Goal: Task Accomplishment & Management: Use online tool/utility

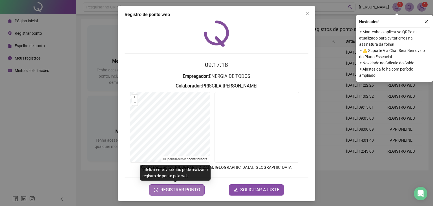
click at [197, 187] on span "REGISTRAR PONTO" at bounding box center [180, 189] width 40 height 7
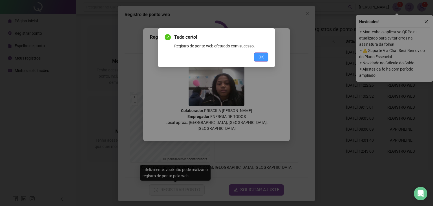
click at [261, 58] on span "OK" at bounding box center [260, 57] width 5 height 6
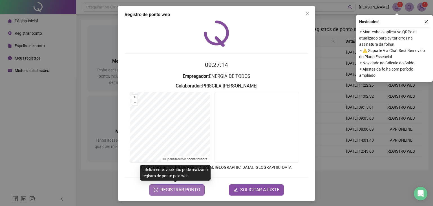
click at [162, 192] on span "REGISTRAR PONTO" at bounding box center [180, 189] width 40 height 7
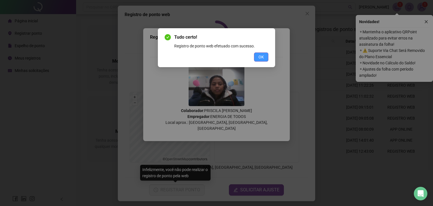
click at [261, 54] on span "OK" at bounding box center [260, 57] width 5 height 6
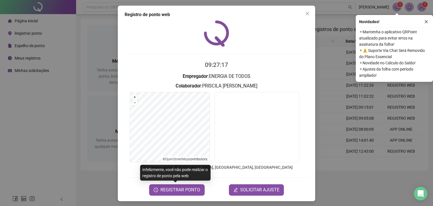
click at [53, 118] on div "Registro de ponto web 09:27:17 Empregador : ENERGIA DE TODOS Colaborador : PRIS…" at bounding box center [216, 103] width 433 height 206
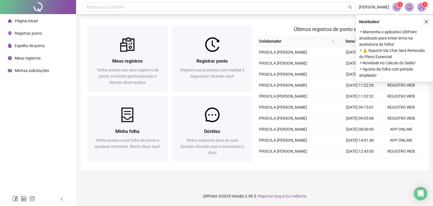
click at [424, 19] on button "button" at bounding box center [426, 21] width 7 height 7
click at [427, 22] on icon "close" at bounding box center [426, 22] width 4 height 4
